Goal: Check status

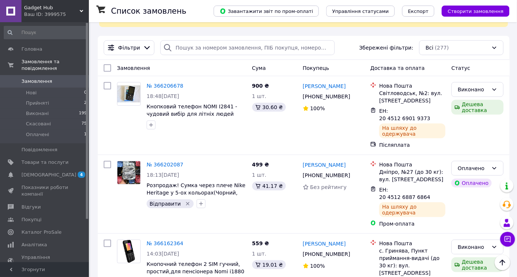
scroll to position [82, 0]
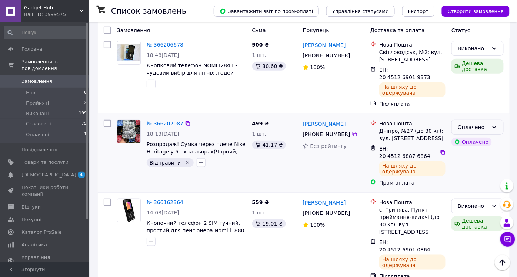
click at [489, 120] on div "Оплачено" at bounding box center [478, 127] width 52 height 15
click at [466, 130] on li "Прийнято" at bounding box center [477, 129] width 51 height 13
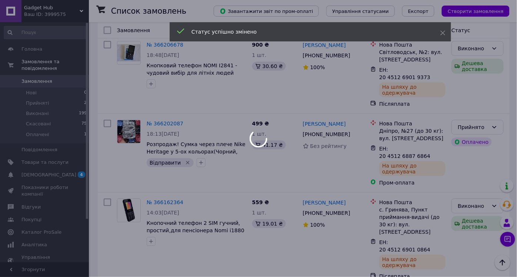
click at [467, 114] on div at bounding box center [258, 138] width 517 height 277
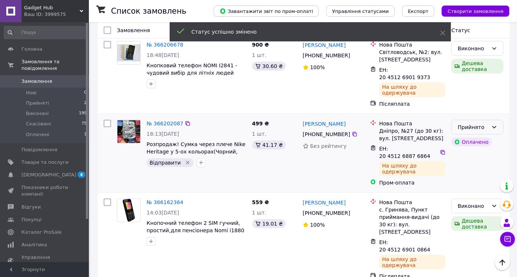
click at [473, 123] on div "Прийнято" at bounding box center [473, 127] width 31 height 8
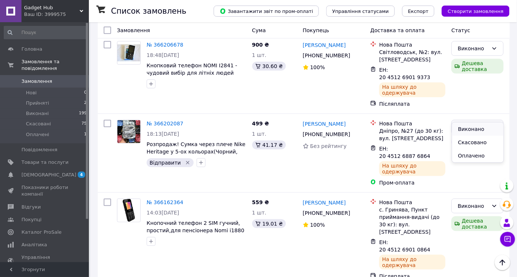
click at [475, 134] on li "Виконано" at bounding box center [477, 129] width 51 height 13
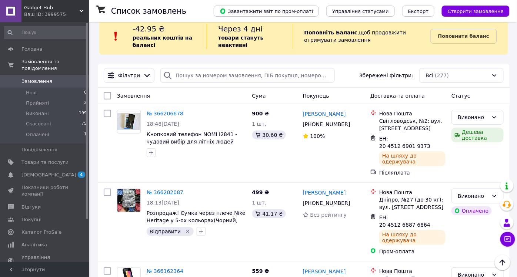
scroll to position [0, 0]
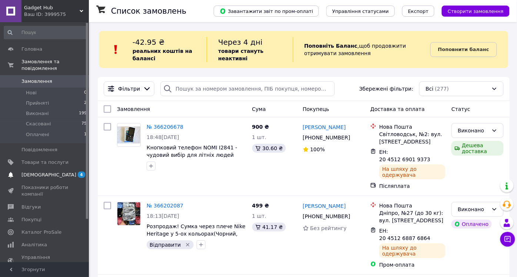
click at [24, 172] on span "[DEMOGRAPHIC_DATA]" at bounding box center [48, 175] width 55 height 7
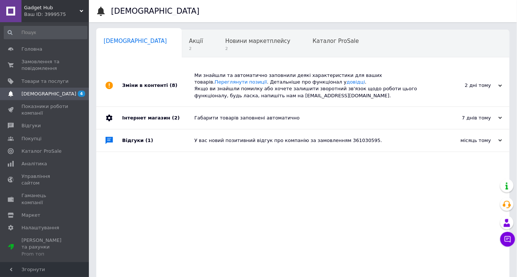
click at [36, 92] on span "[DEMOGRAPHIC_DATA]" at bounding box center [48, 94] width 55 height 7
click at [41, 67] on span "Замовлення та повідомлення" at bounding box center [44, 65] width 47 height 13
